Goal: Information Seeking & Learning: Find specific fact

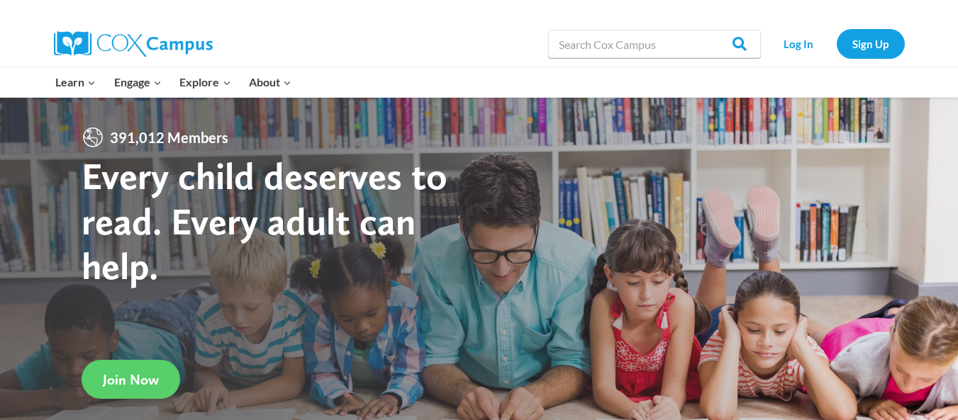
click at [674, 49] on input "Search in [URL][DOMAIN_NAME]" at bounding box center [654, 44] width 213 height 28
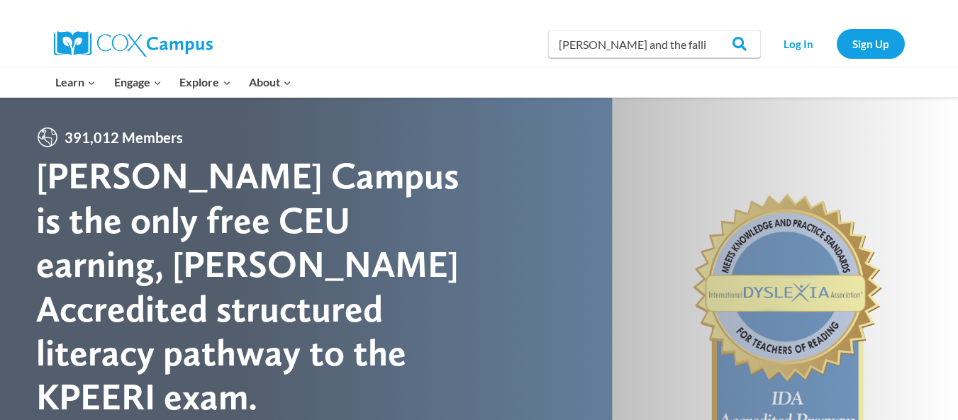
type input "[PERSON_NAME] and the falling leaves"
click at [706, 30] on input "Search" at bounding box center [733, 44] width 55 height 28
